Goal: Task Accomplishment & Management: Manage account settings

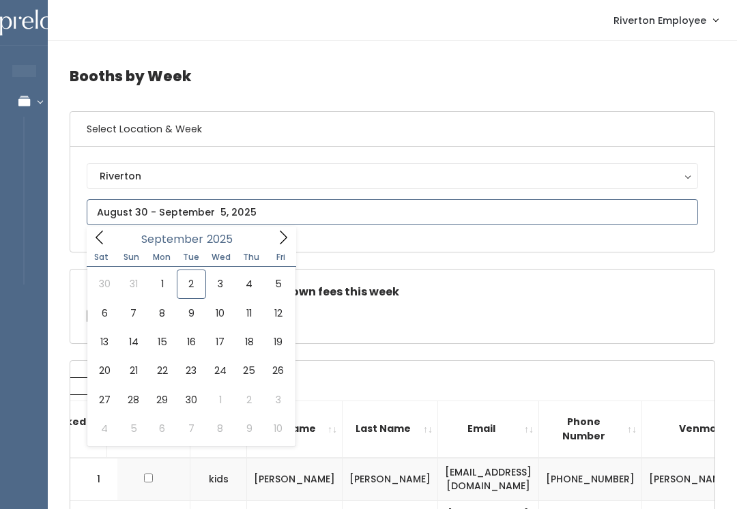
type input "September 6 to September 12"
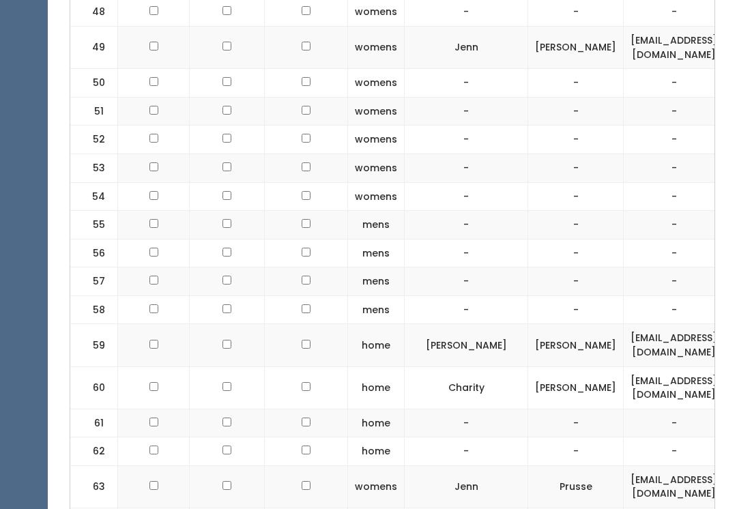
scroll to position [2418, 0]
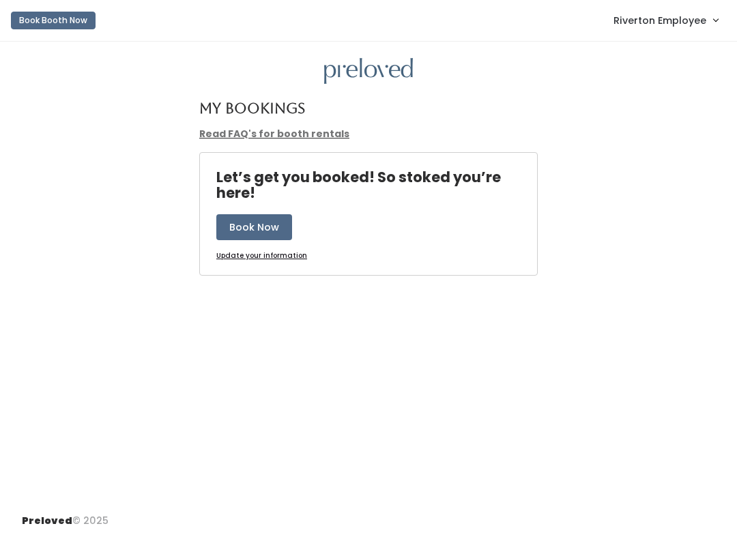
click at [671, 11] on link "Riverton Employee" at bounding box center [666, 19] width 132 height 29
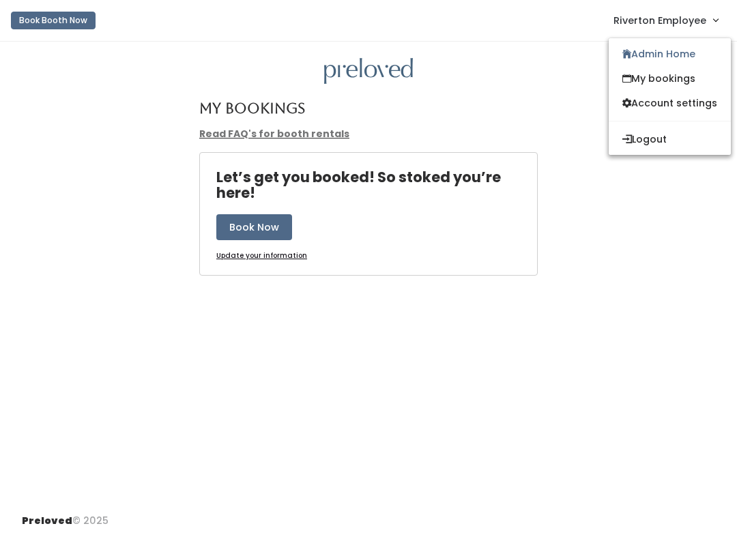
click at [642, 50] on link "Admin Home" at bounding box center [670, 54] width 122 height 25
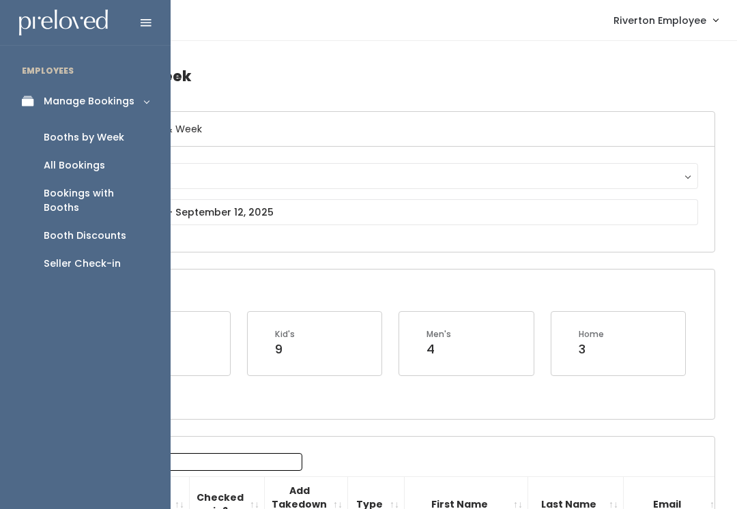
click at [95, 222] on link "Booth Discounts" at bounding box center [85, 236] width 171 height 28
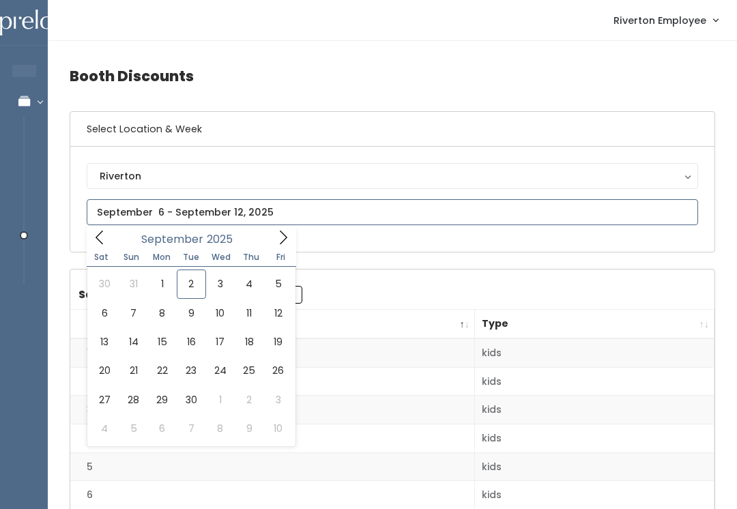
type input "[DATE] to [DATE]"
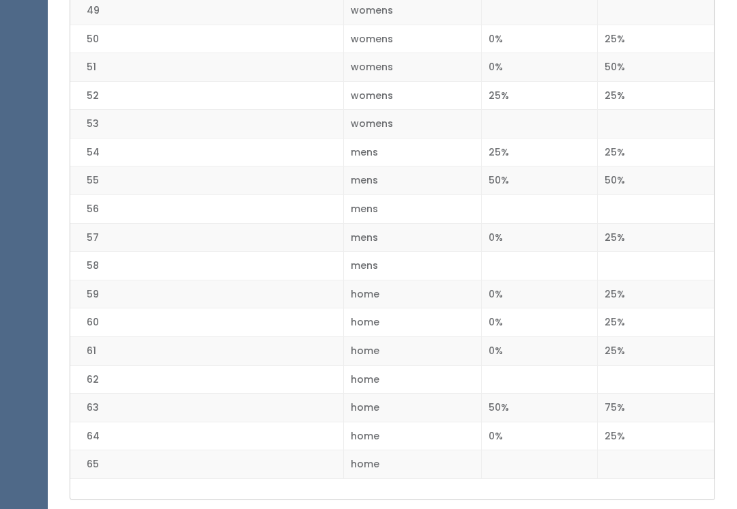
scroll to position [1734, 0]
